Goal: Information Seeking & Learning: Learn about a topic

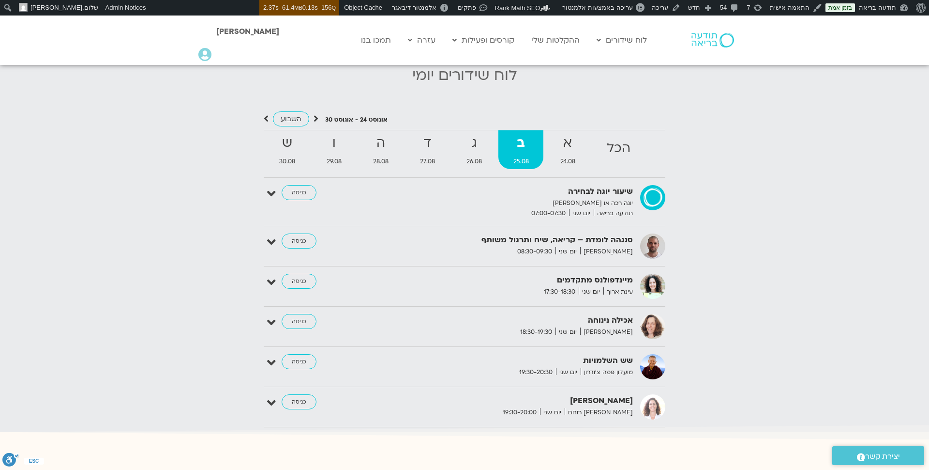
scroll to position [1030, 0]
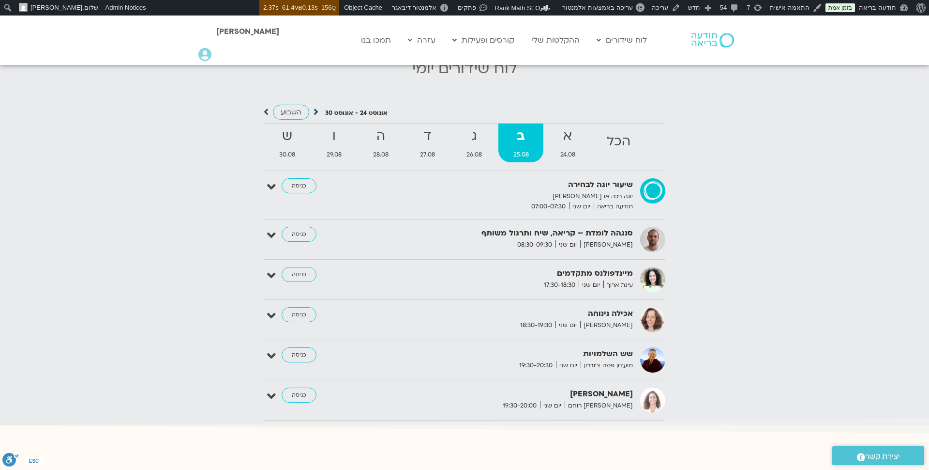
click at [315, 107] on icon at bounding box center [316, 112] width 5 height 10
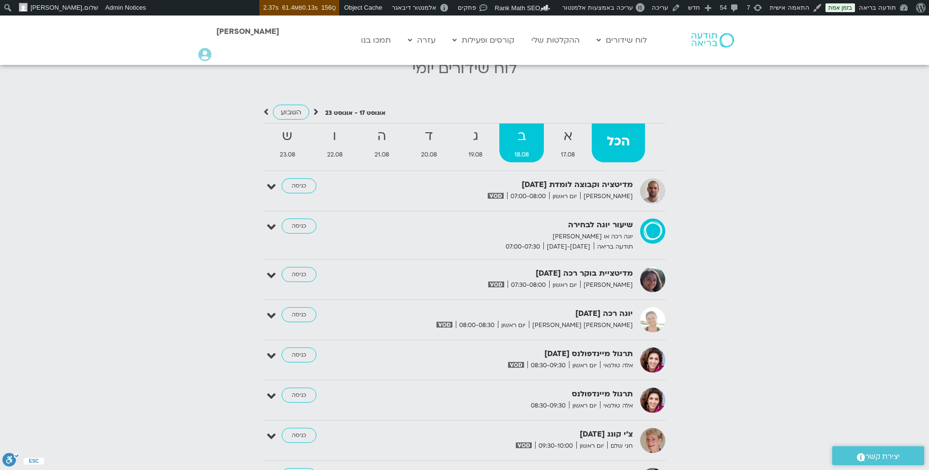
click at [503, 127] on strong "ב" at bounding box center [522, 136] width 45 height 22
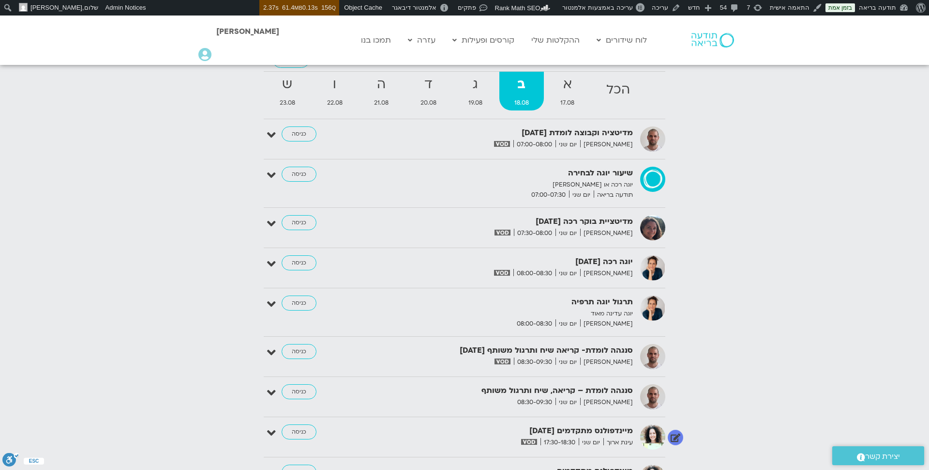
scroll to position [1063, 0]
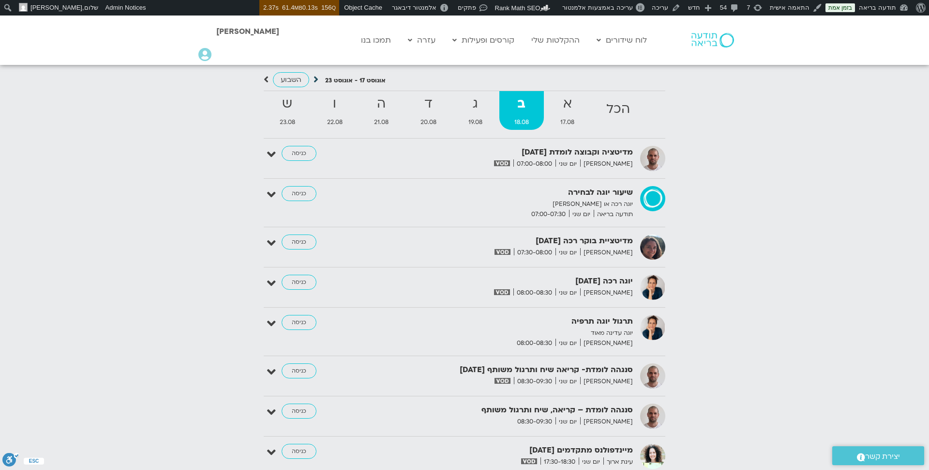
click at [317, 75] on icon at bounding box center [316, 80] width 5 height 10
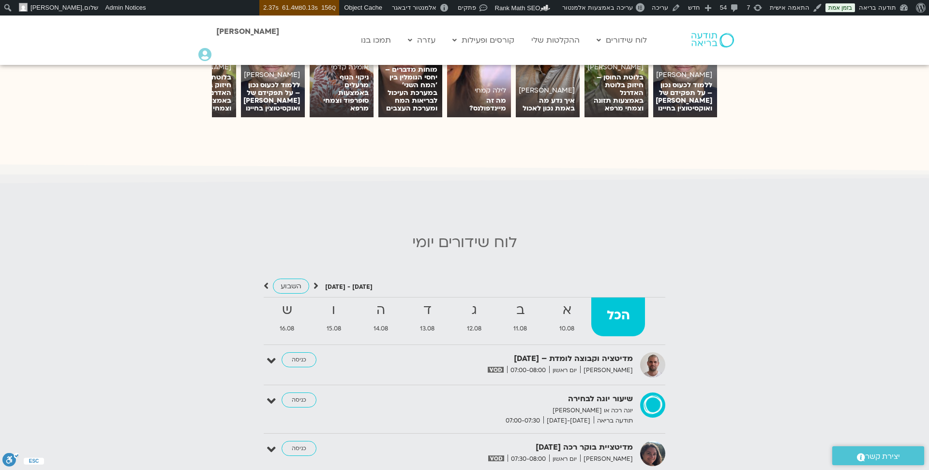
scroll to position [869, 0]
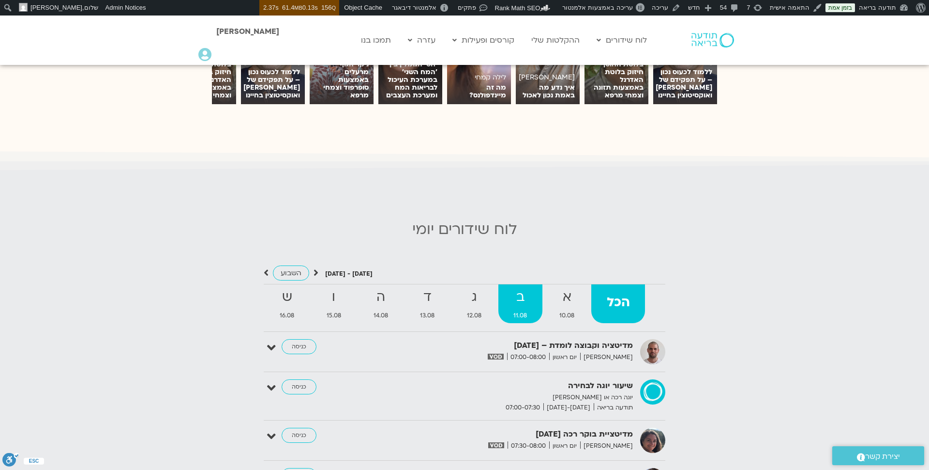
click at [524, 310] on span "11.08" at bounding box center [521, 315] width 44 height 10
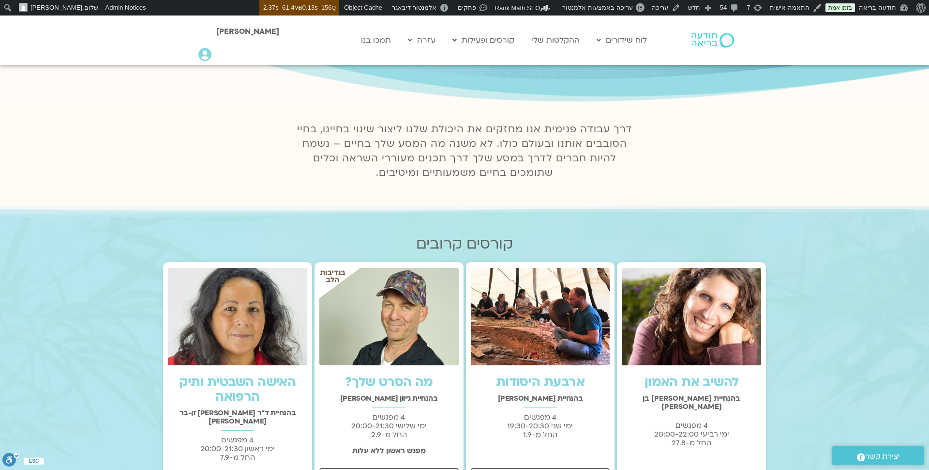
scroll to position [0, 0]
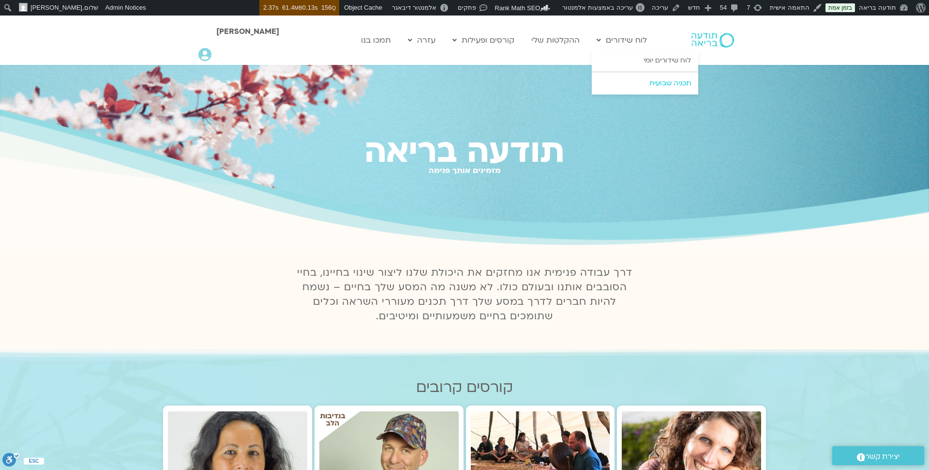
click at [636, 80] on link "תכניה שבועית" at bounding box center [645, 83] width 106 height 22
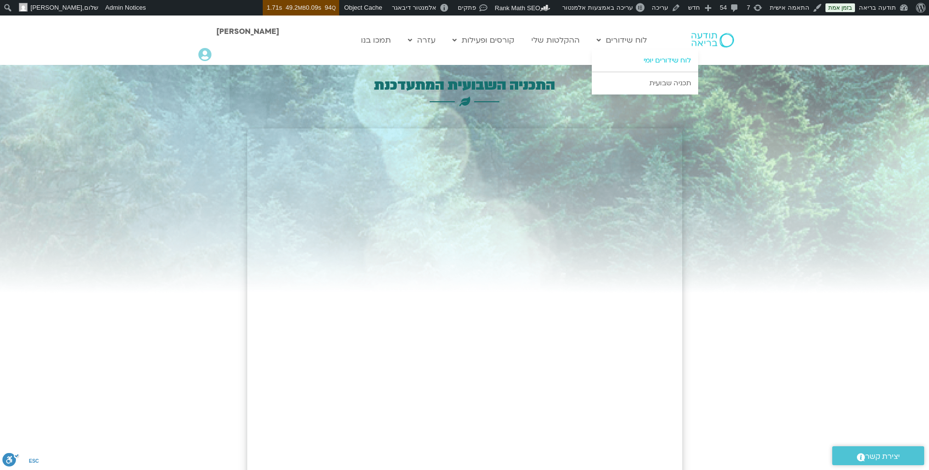
click at [648, 55] on link "לוח שידורים יומי" at bounding box center [645, 60] width 106 height 22
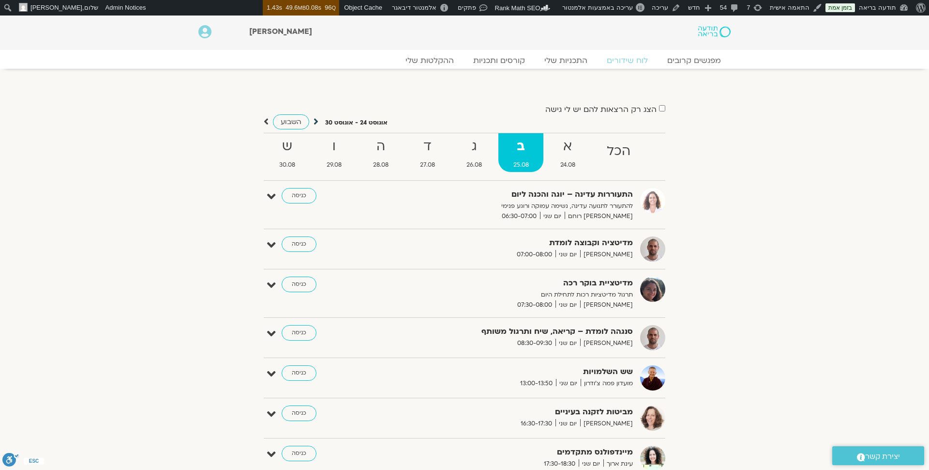
click at [314, 121] on icon at bounding box center [316, 122] width 5 height 10
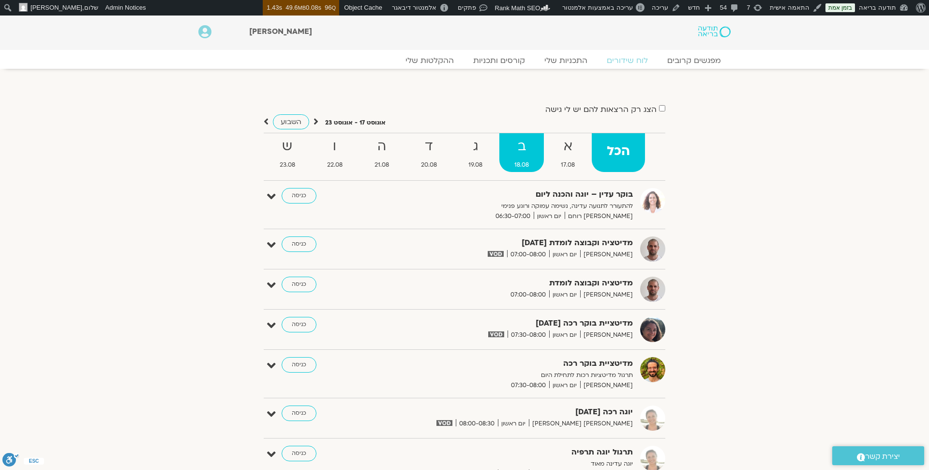
click at [534, 146] on strong "ב" at bounding box center [522, 147] width 45 height 22
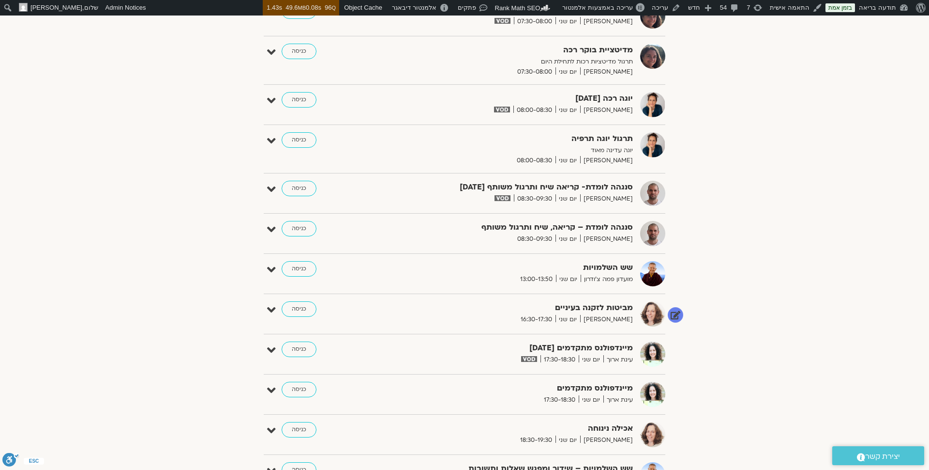
scroll to position [335, 0]
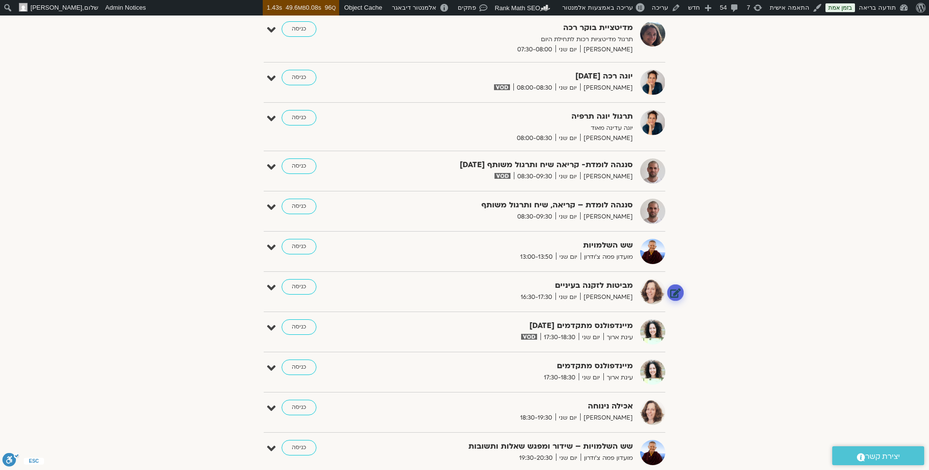
click at [675, 288] on link at bounding box center [676, 292] width 17 height 17
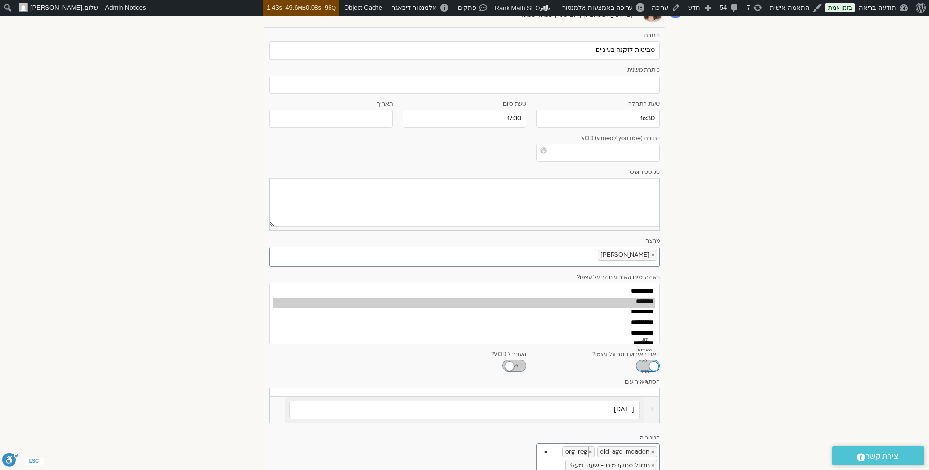
scroll to position [628, 0]
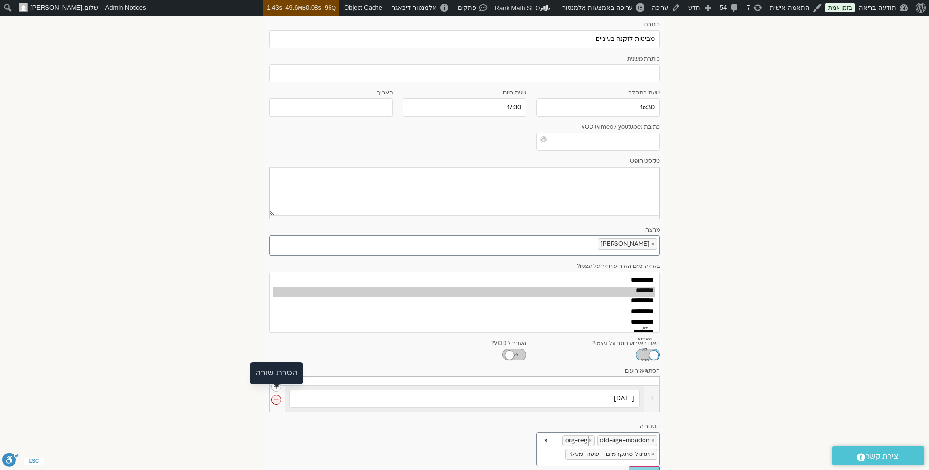
click at [278, 395] on link at bounding box center [277, 400] width 10 height 10
click at [265, 372] on link "הסר" at bounding box center [263, 372] width 15 height 11
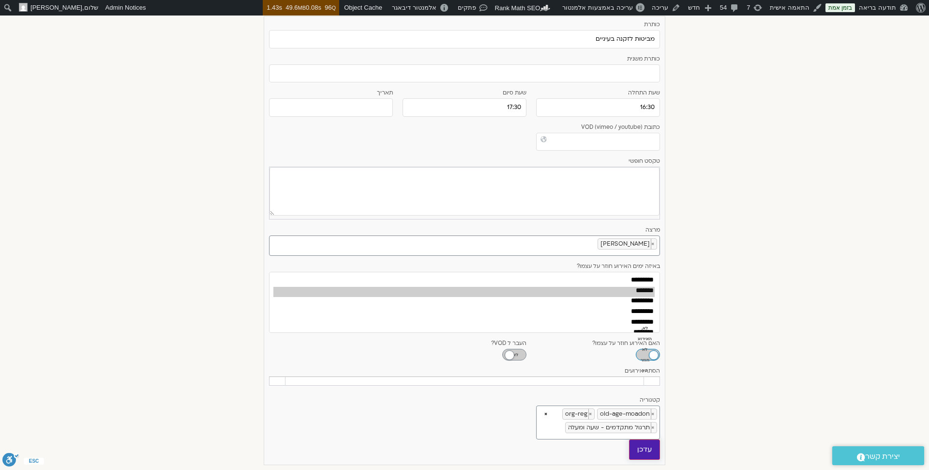
click at [646, 441] on input "עדכן" at bounding box center [644, 449] width 31 height 20
type input "עדכן"
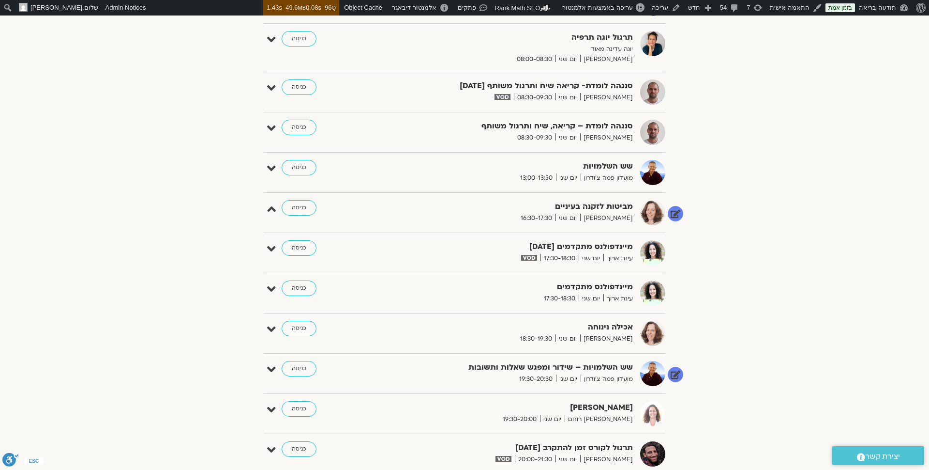
scroll to position [0, 0]
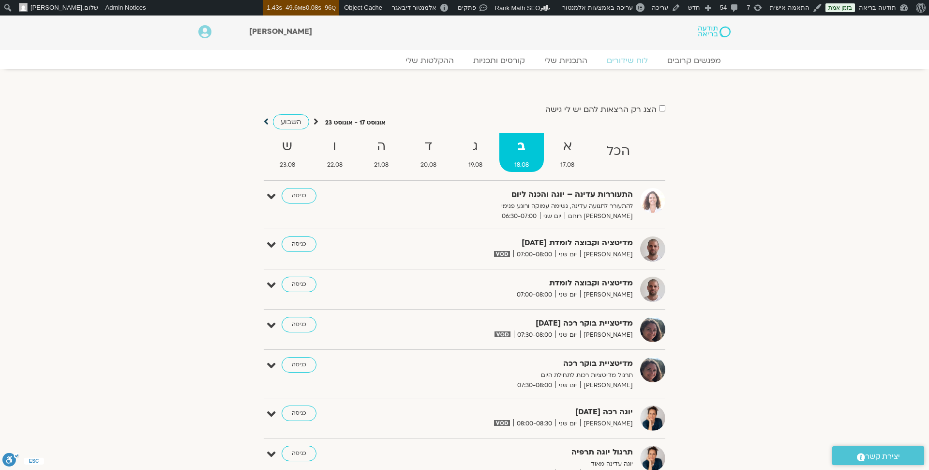
click at [266, 121] on icon at bounding box center [266, 122] width 5 height 10
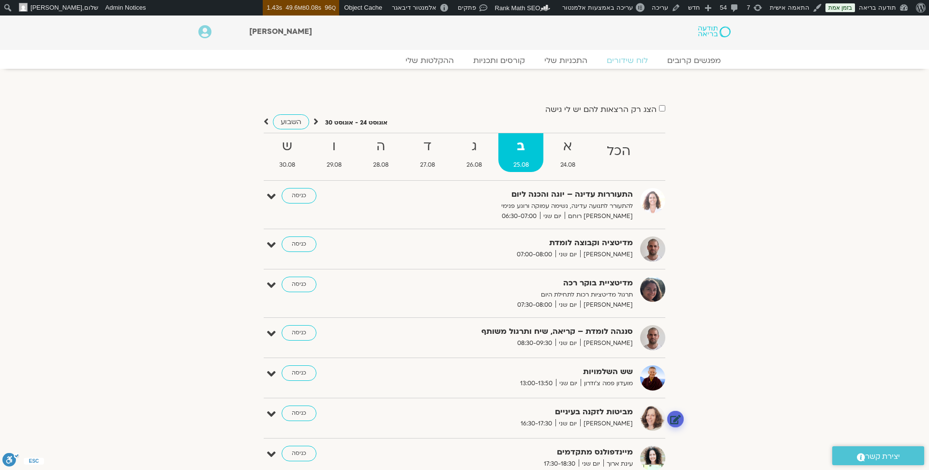
click at [679, 418] on link at bounding box center [676, 418] width 17 height 17
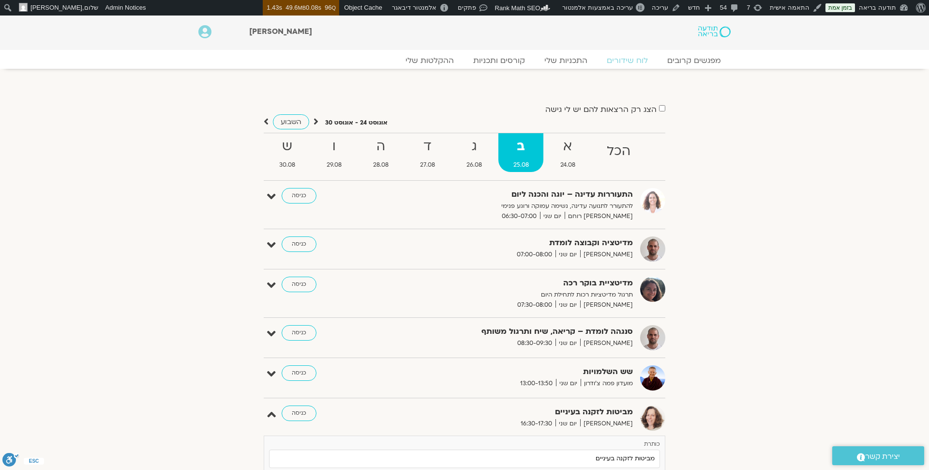
click at [521, 147] on strong "ב" at bounding box center [521, 147] width 45 height 22
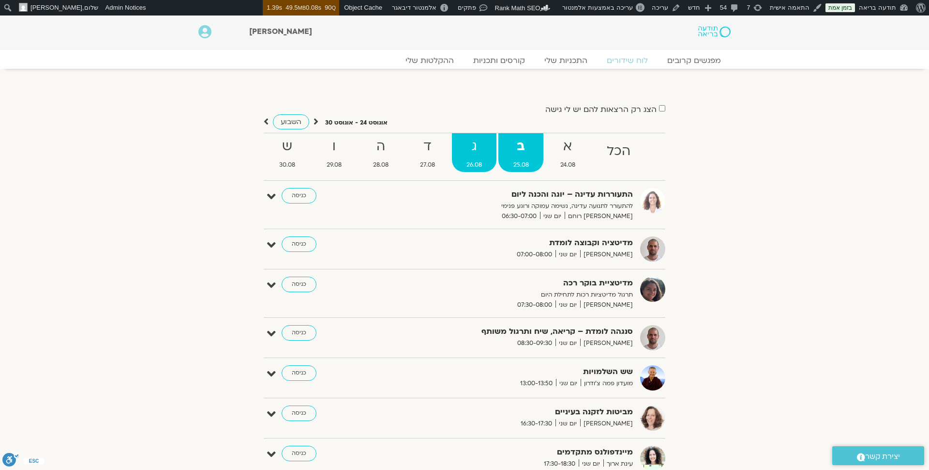
click at [474, 153] on strong "ג" at bounding box center [474, 147] width 45 height 22
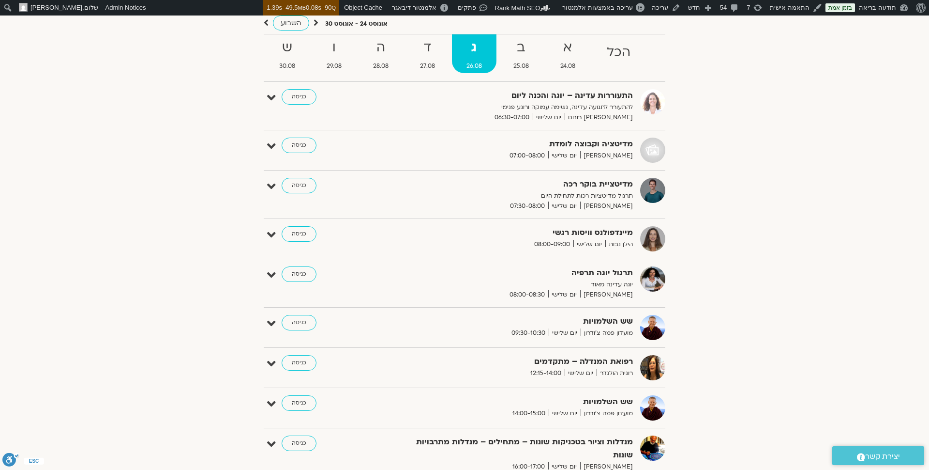
scroll to position [97, 0]
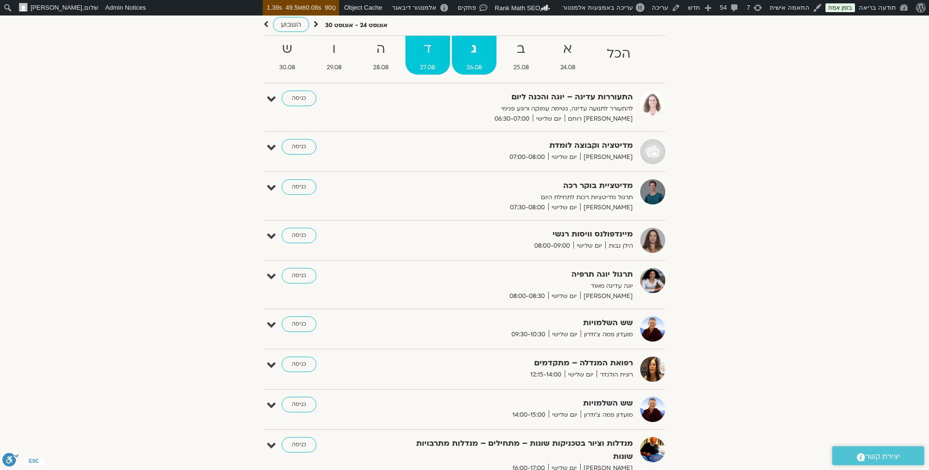
click at [434, 37] on link "ד 27.08" at bounding box center [428, 55] width 45 height 39
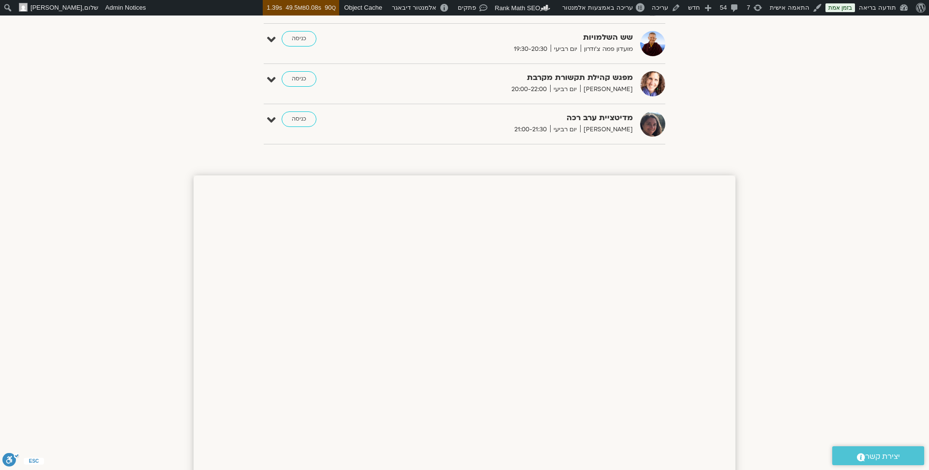
scroll to position [0, 0]
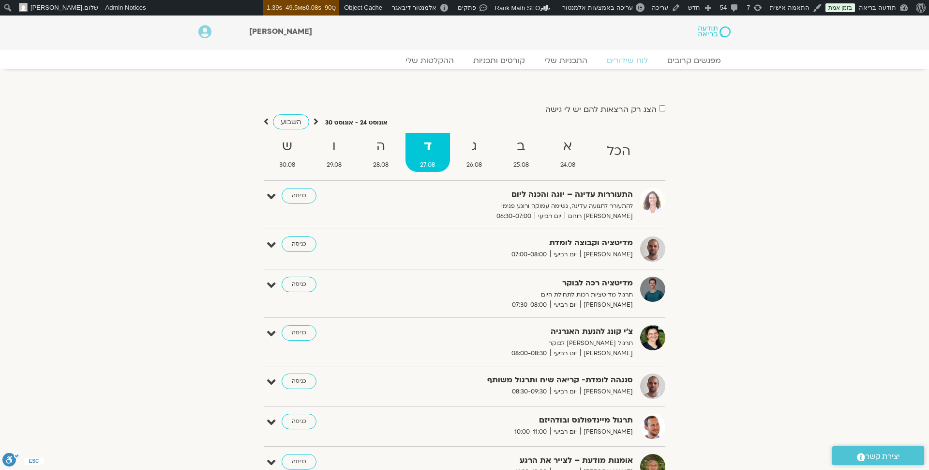
click at [710, 39] on div at bounding box center [688, 31] width 95 height 23
click at [710, 30] on img at bounding box center [715, 31] width 32 height 11
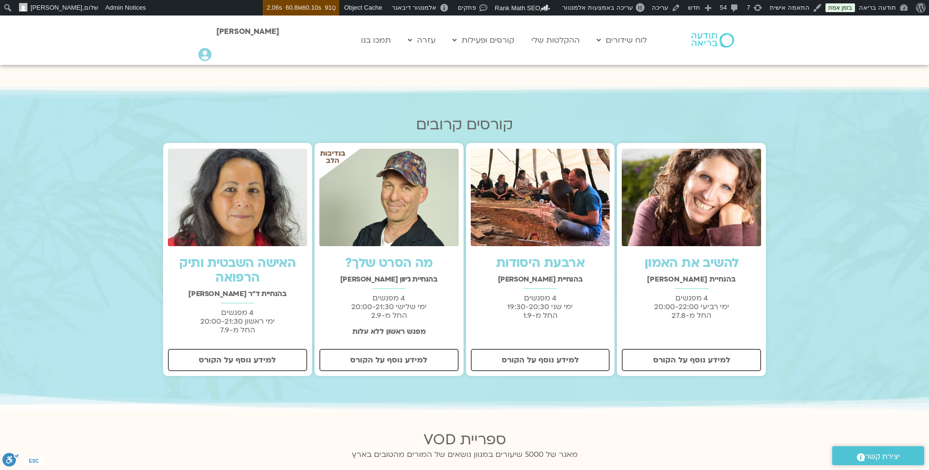
scroll to position [268, 0]
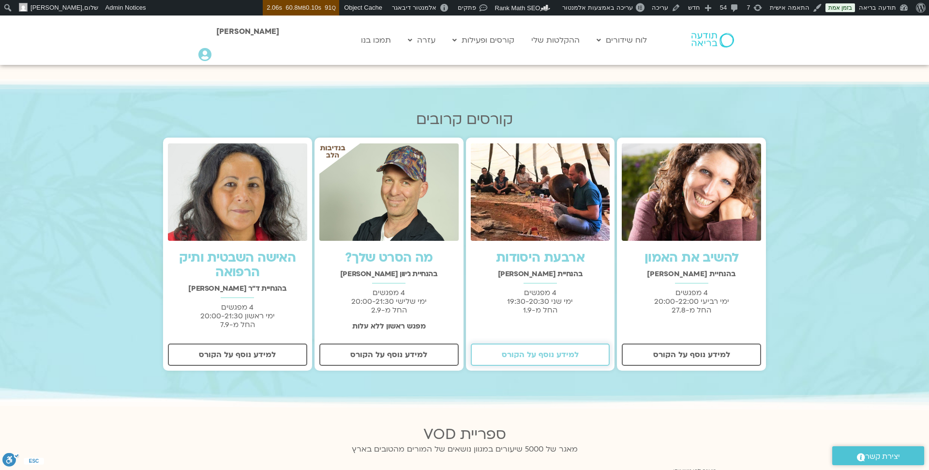
click at [554, 355] on span "למידע נוסף על הקורס" at bounding box center [540, 354] width 77 height 9
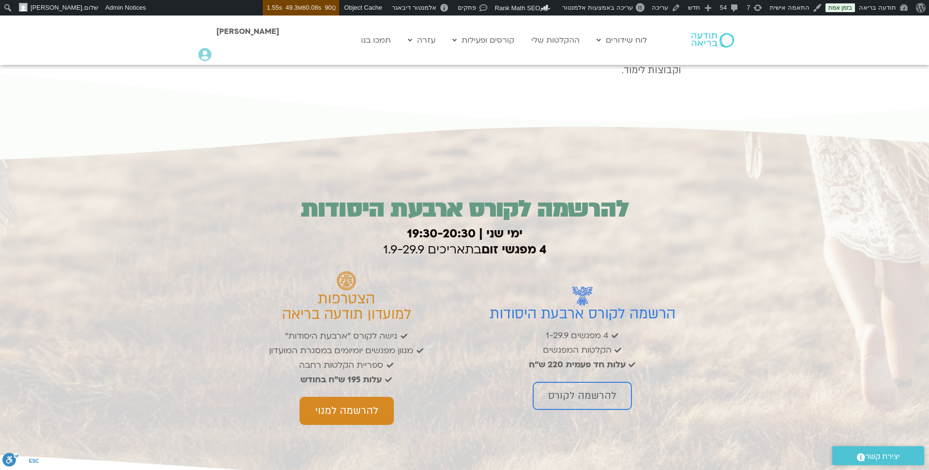
scroll to position [1336, 0]
